Goal: Transaction & Acquisition: Download file/media

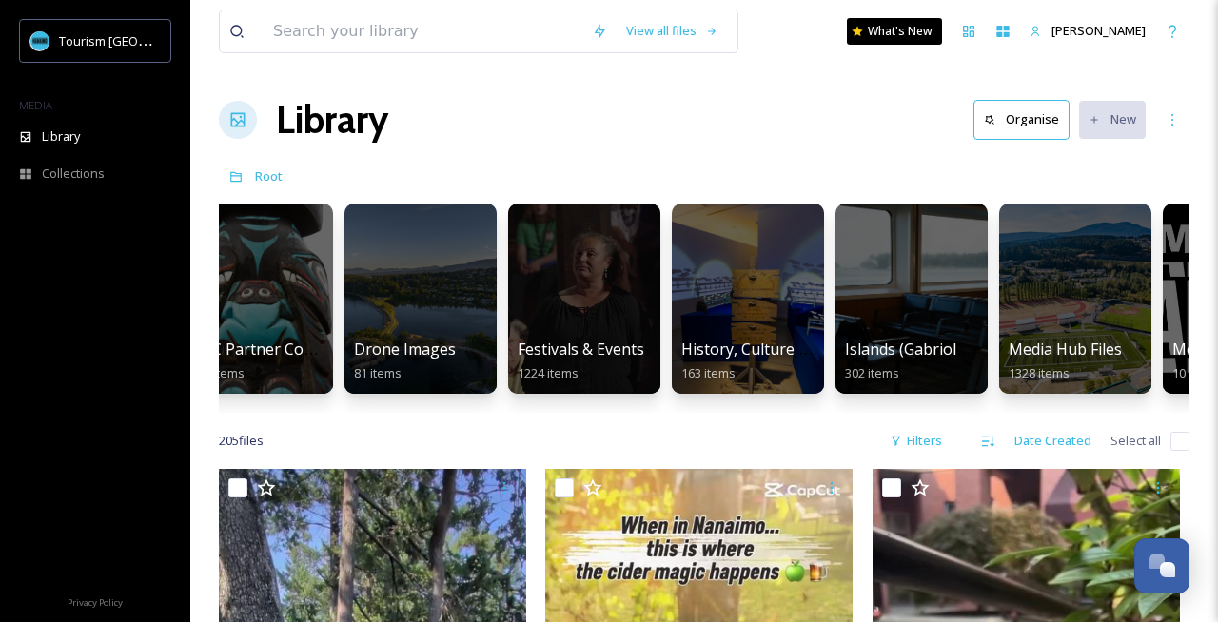
scroll to position [0, 868]
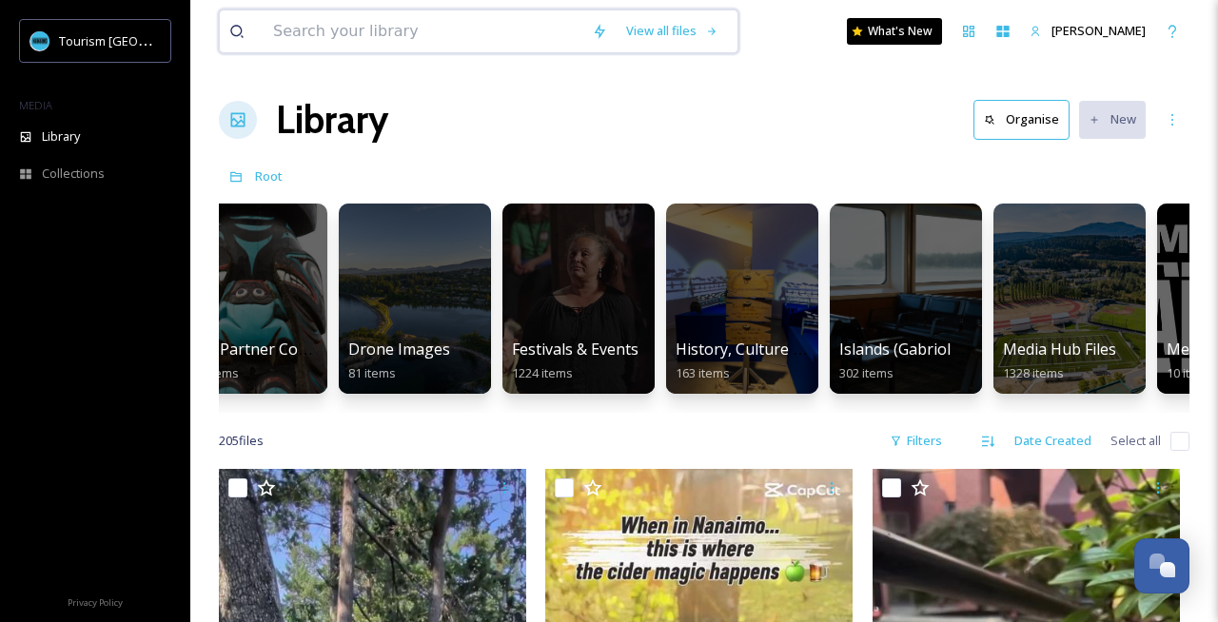
click at [408, 41] on input at bounding box center [423, 31] width 319 height 42
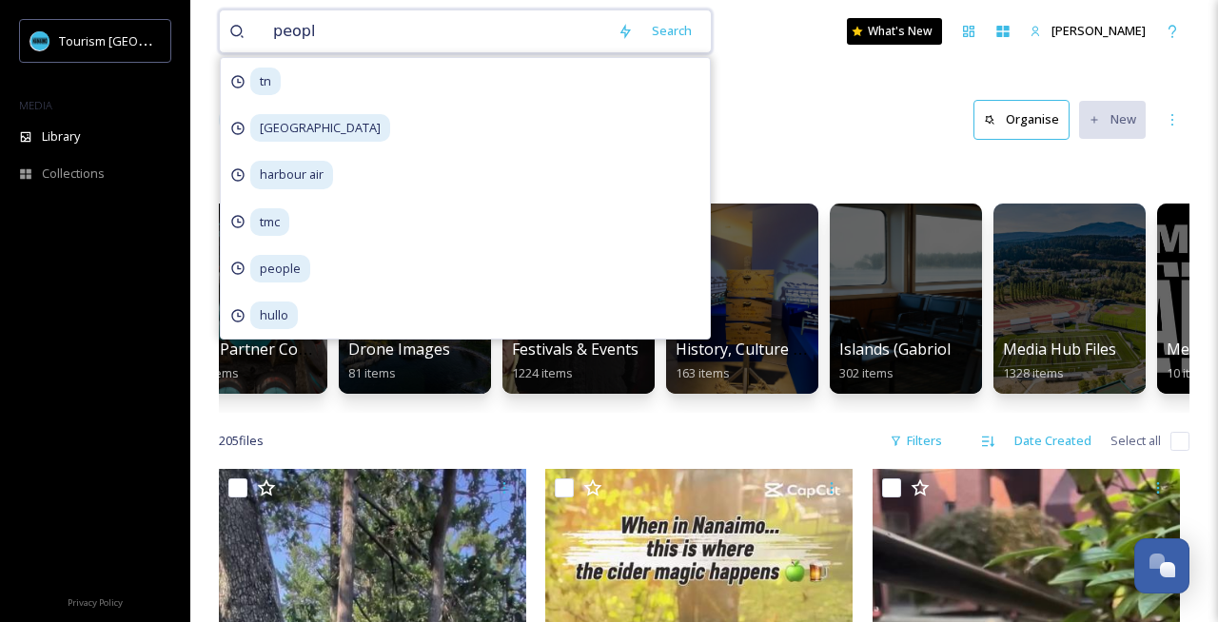
type input "people"
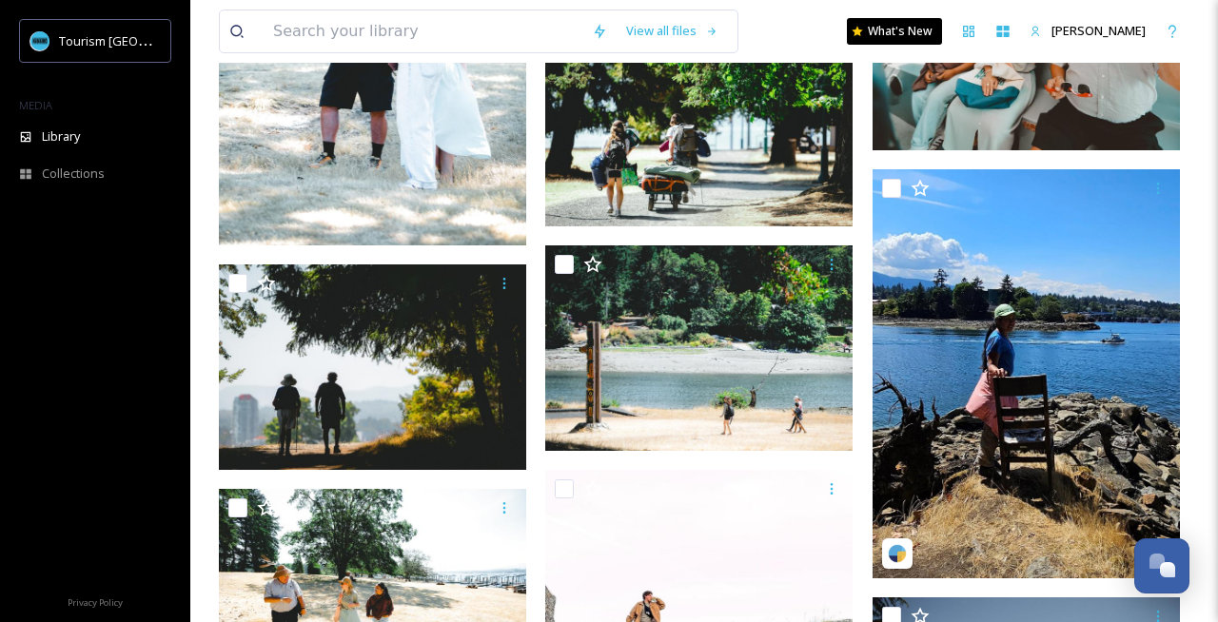
scroll to position [5223, 0]
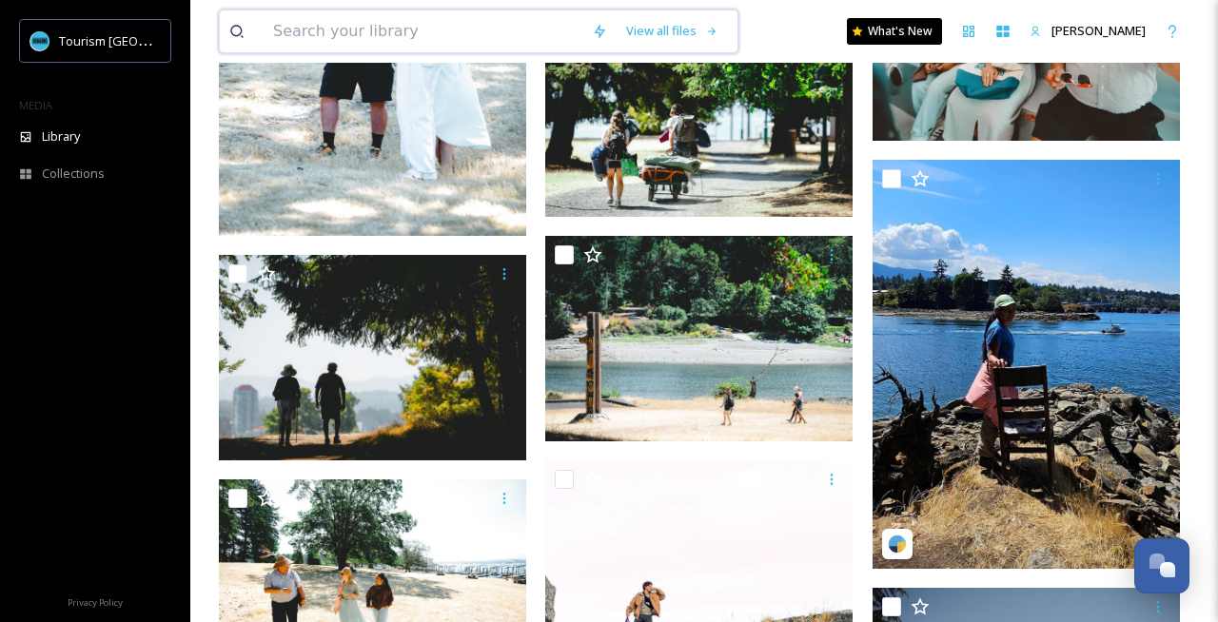
click at [406, 25] on input at bounding box center [423, 31] width 319 height 42
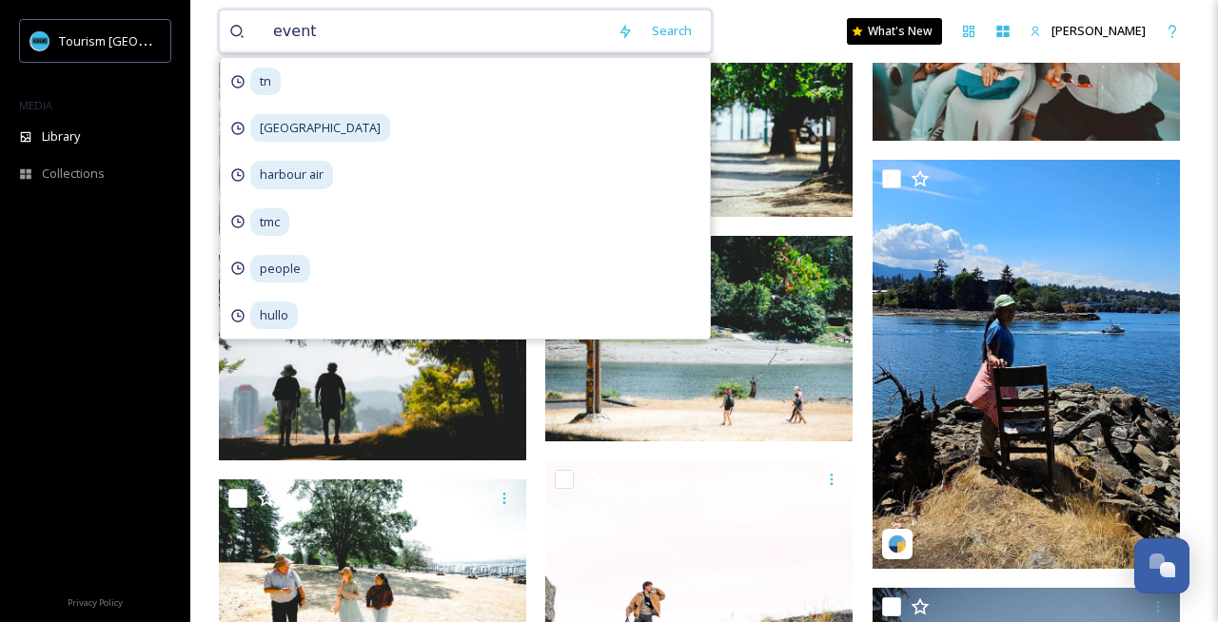
type input "events"
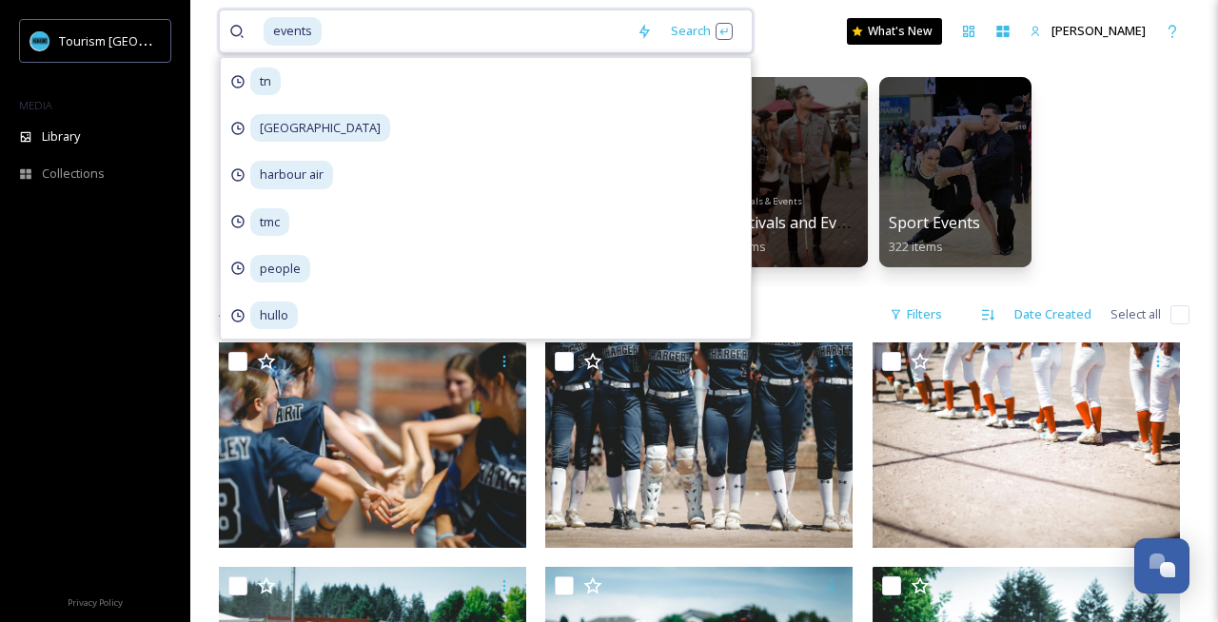
scroll to position [101, 0]
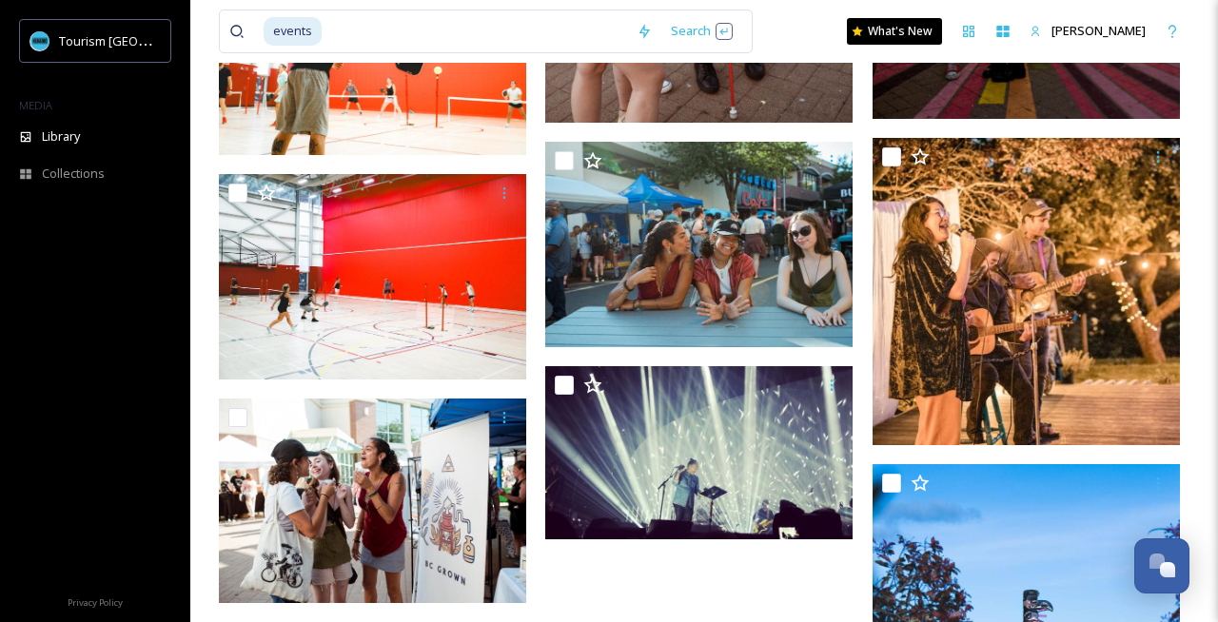
scroll to position [32572, 0]
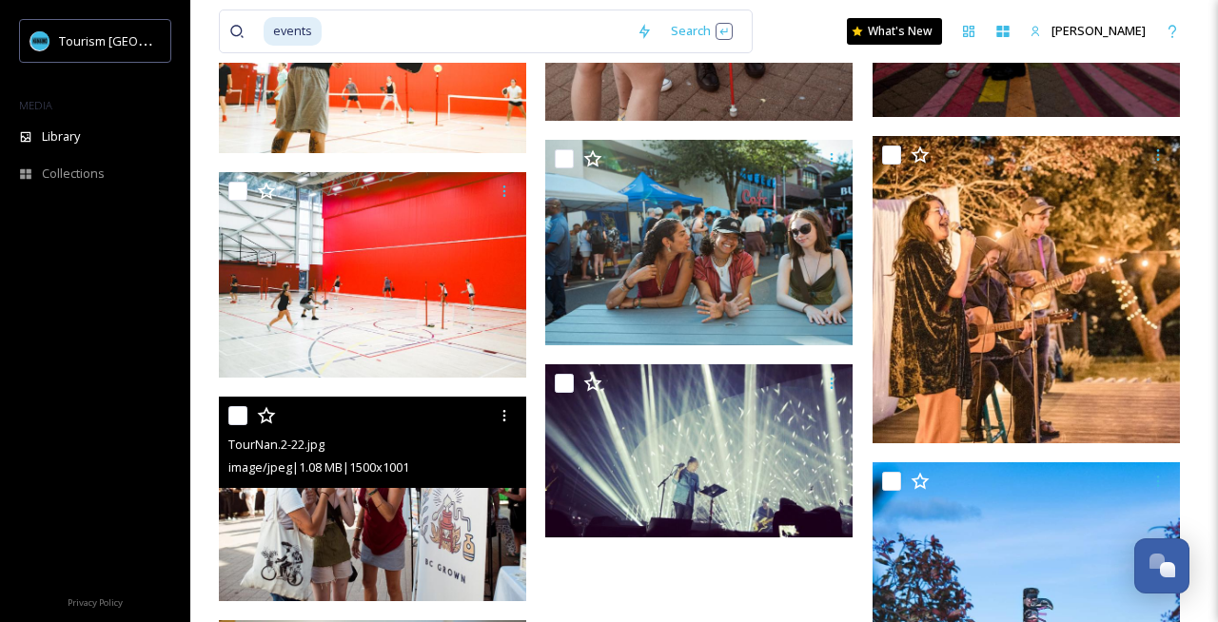
click at [448, 499] on img at bounding box center [372, 499] width 307 height 205
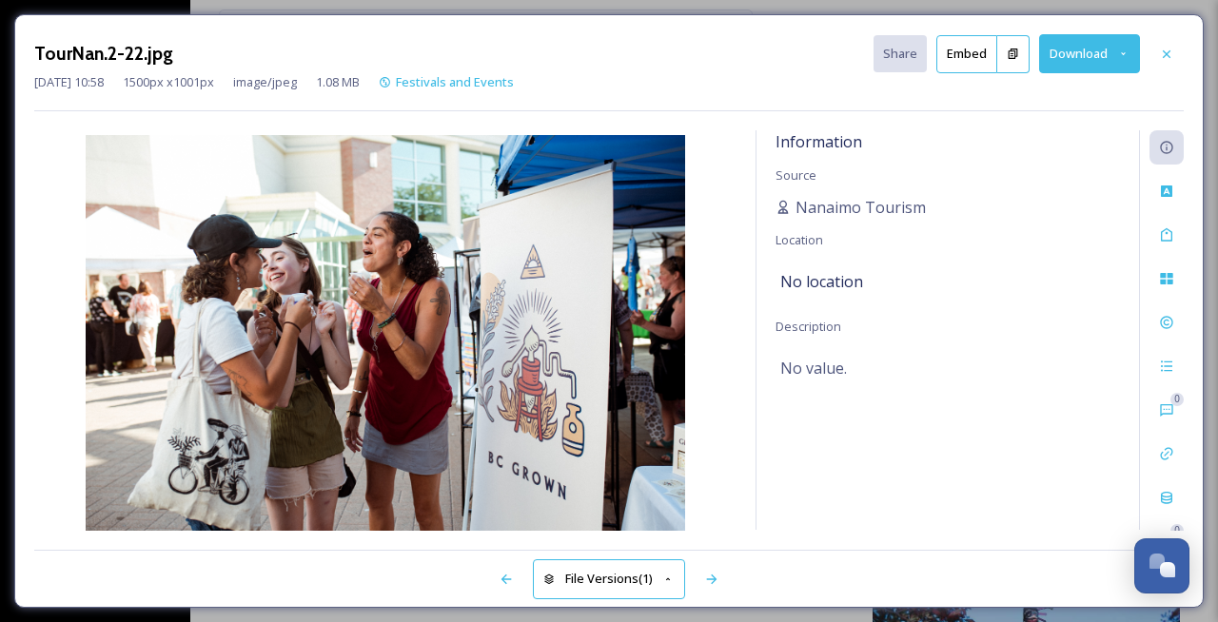
click at [1074, 63] on button "Download" at bounding box center [1089, 53] width 101 height 39
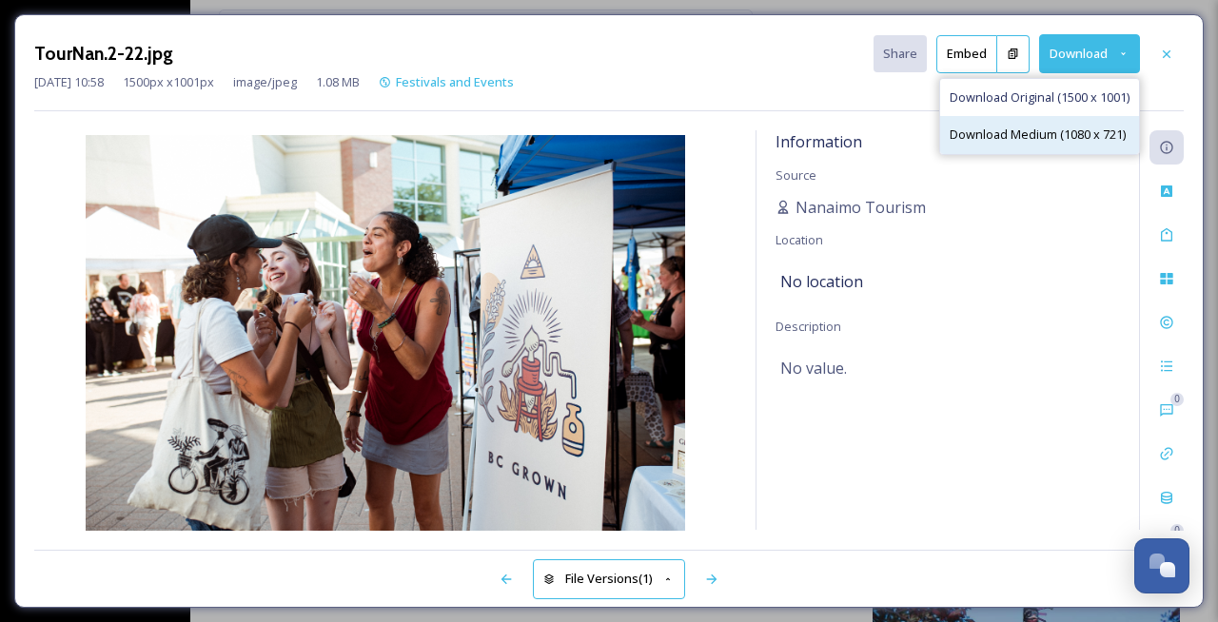
click at [1044, 138] on span "Download Medium (1080 x 721)" at bounding box center [1037, 135] width 176 height 18
